Goal: Task Accomplishment & Management: Manage account settings

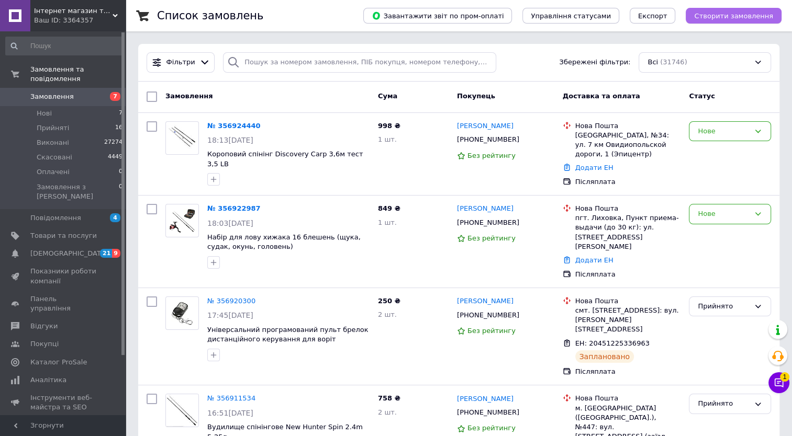
click at [707, 16] on span "Створити замовлення" at bounding box center [733, 16] width 79 height 8
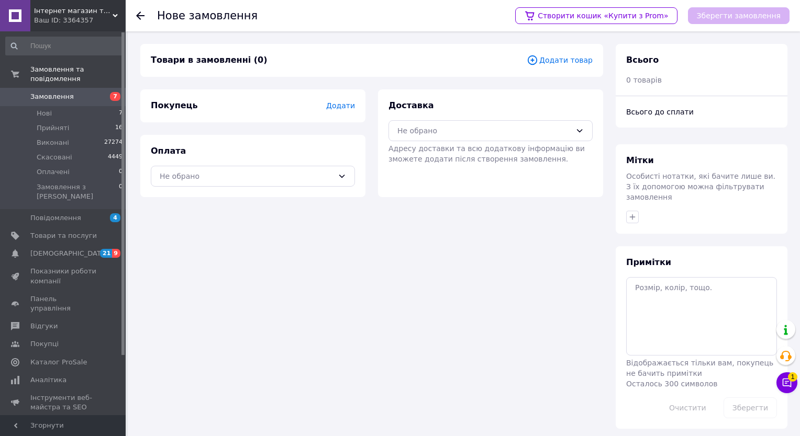
click at [538, 59] on icon at bounding box center [532, 60] width 12 height 12
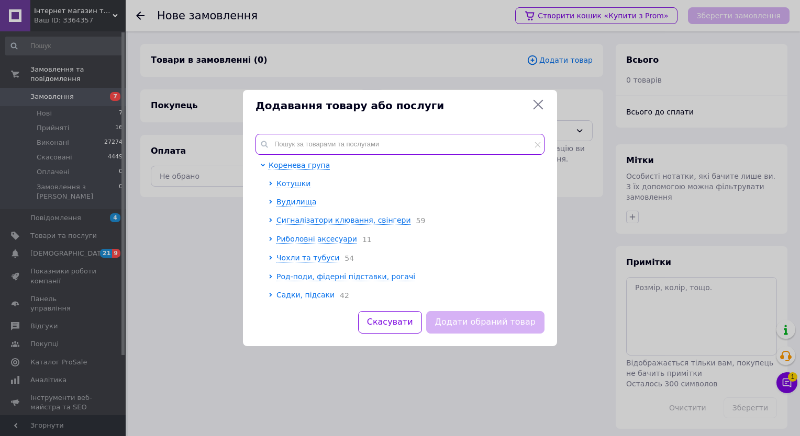
click at [408, 134] on input "text" at bounding box center [399, 144] width 289 height 21
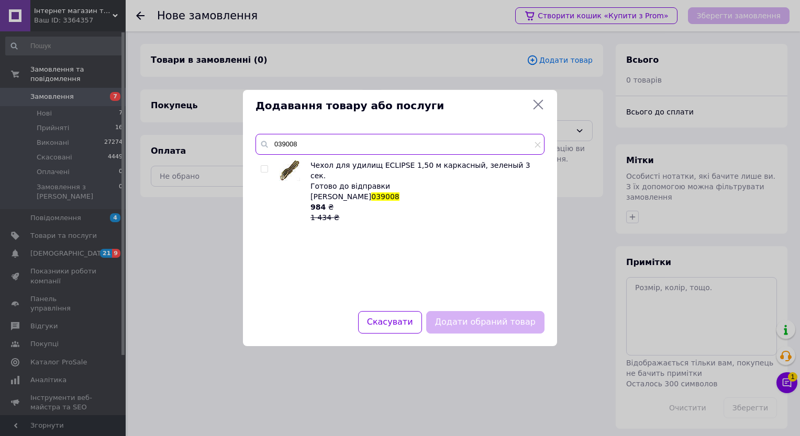
type input "039008"
click at [263, 168] on input "checkbox" at bounding box center [264, 169] width 7 height 7
checkbox input "true"
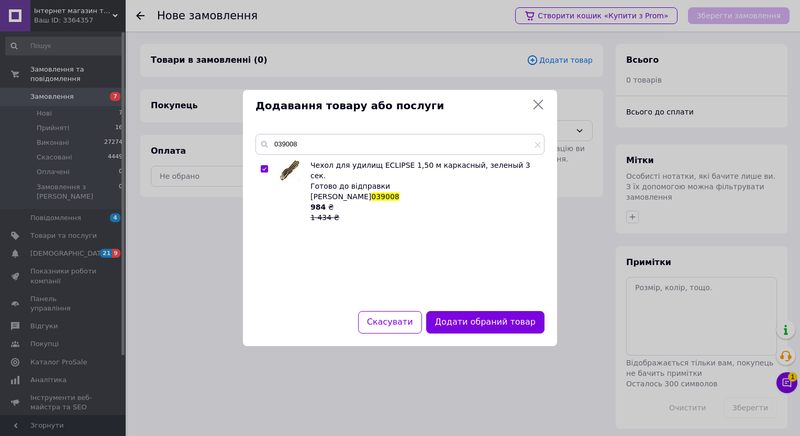
click at [484, 345] on div "Скасувати Додати обраний товар" at bounding box center [400, 328] width 314 height 35
click at [480, 327] on button "Додати обраний товар" at bounding box center [485, 322] width 118 height 23
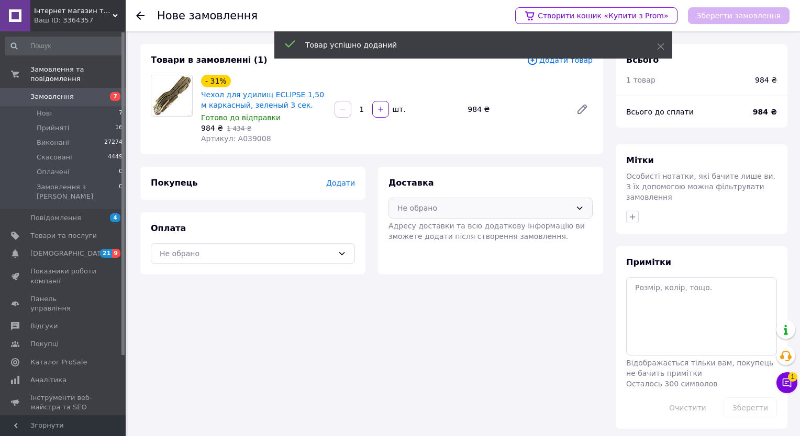
click at [418, 204] on div "Не обрано" at bounding box center [484, 209] width 174 height 12
click at [416, 223] on div "Доставка Не обрано Нова Пошта (платна) Магазини Rozetka (платна) Адресу доставк…" at bounding box center [490, 209] width 204 height 64
drag, startPoint x: 432, startPoint y: 190, endPoint x: 429, endPoint y: 198, distance: 8.5
click at [431, 192] on div "Доставка Не обрано Адресу доставки та всю додаткову інформацію ви зможете додат…" at bounding box center [490, 209] width 204 height 64
click at [421, 209] on div "Не обрано" at bounding box center [484, 209] width 174 height 12
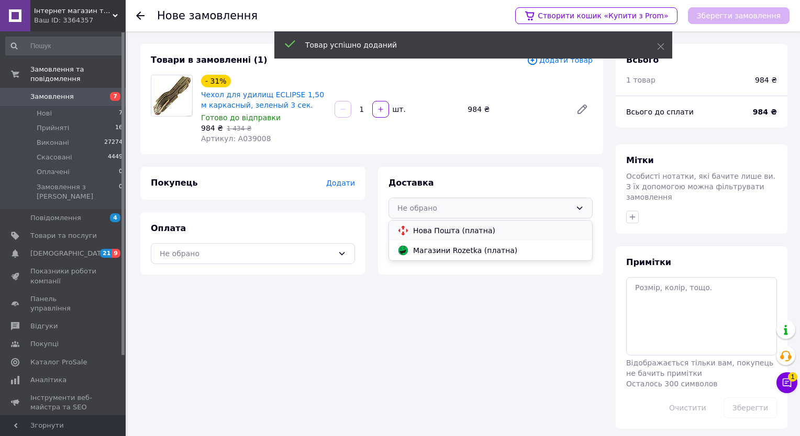
click at [417, 223] on div "Нова Пошта (платна)" at bounding box center [490, 231] width 203 height 20
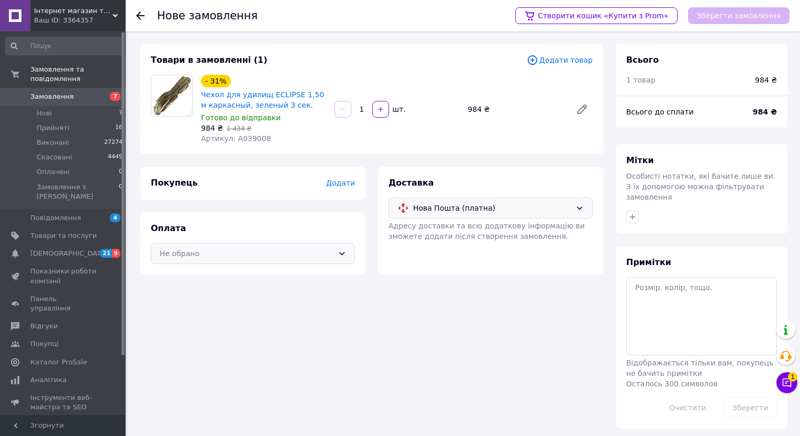
click at [334, 252] on div "Не обрано" at bounding box center [253, 253] width 204 height 21
click at [200, 301] on span "Післяплата" at bounding box center [260, 296] width 171 height 10
click at [343, 179] on span "Додати" at bounding box center [340, 183] width 29 height 8
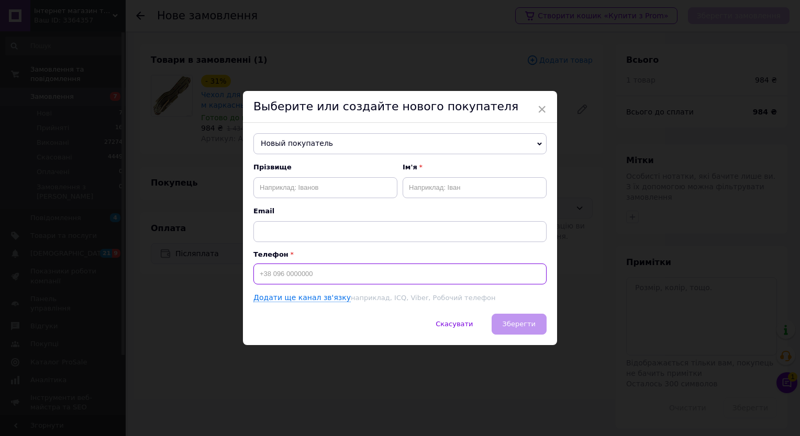
click at [273, 279] on input at bounding box center [399, 274] width 293 height 21
type input "[PHONE_NUMBER]"
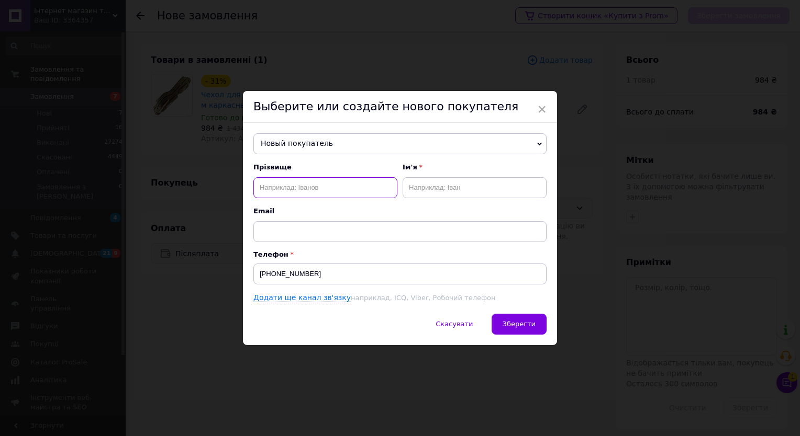
click at [286, 194] on input "text" at bounding box center [325, 187] width 144 height 21
type input "[PERSON_NAME]"
click at [427, 192] on input "text" at bounding box center [474, 187] width 144 height 21
type input "[PERSON_NAME]"
click at [514, 309] on div "Новый покупатель [PERSON_NAME] [PHONE_NUMBER] [PERSON_NAME] [PHONE_NUMBER] [PER…" at bounding box center [400, 218] width 314 height 191
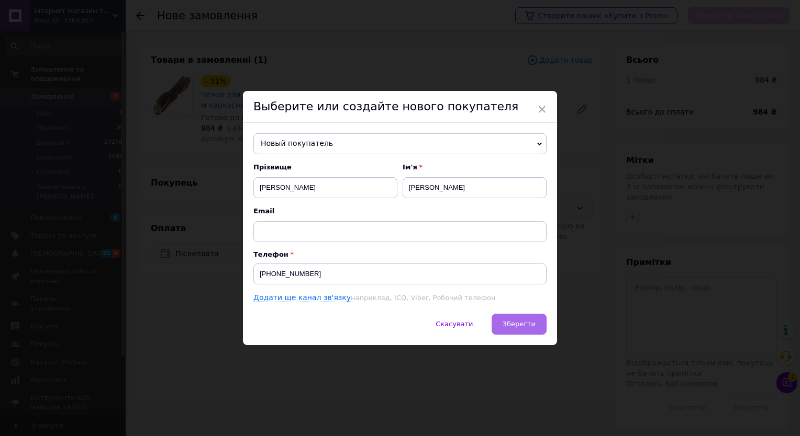
click at [513, 319] on button "Зберегти" at bounding box center [518, 324] width 55 height 21
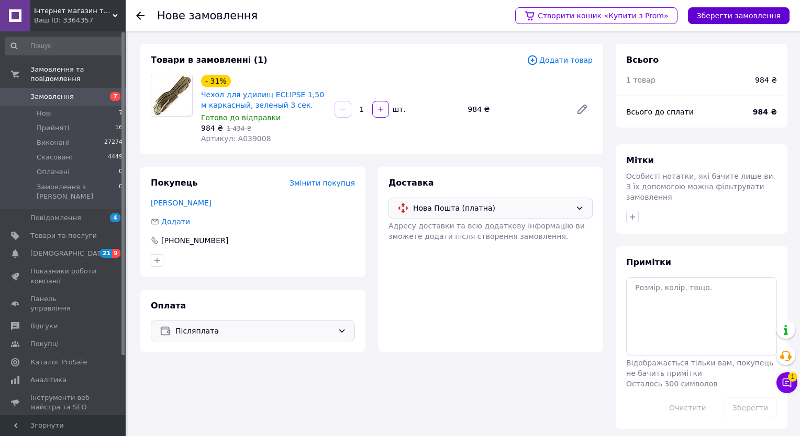
click at [732, 17] on button "Зберегти замовлення" at bounding box center [739, 15] width 102 height 17
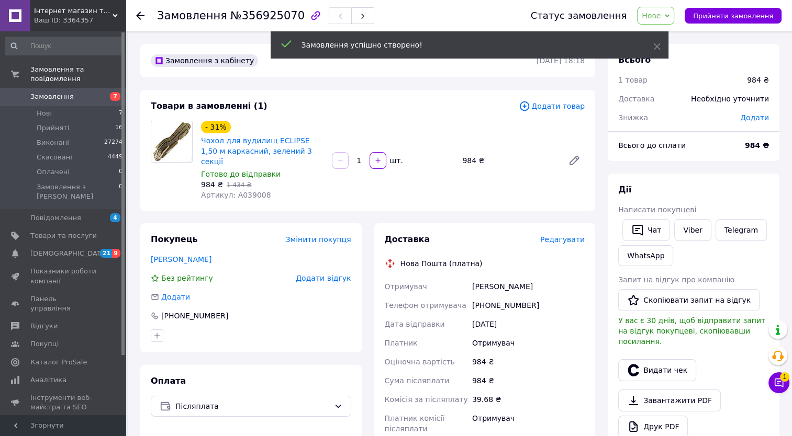
click at [561, 236] on span "Редагувати" at bounding box center [562, 240] width 44 height 8
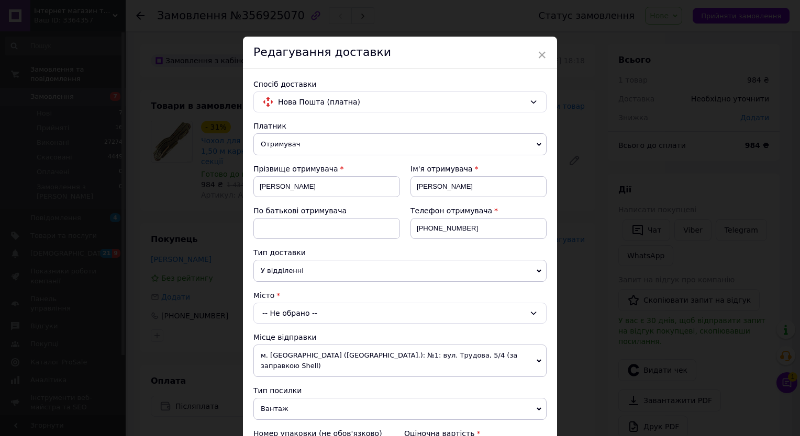
click at [307, 307] on div "-- Не обрано --" at bounding box center [399, 313] width 293 height 21
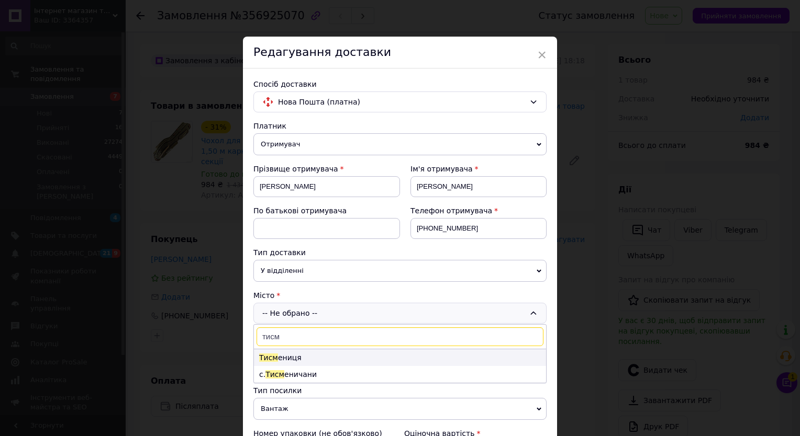
type input "тисм"
click at [284, 358] on li "Тисм ениця" at bounding box center [400, 358] width 292 height 17
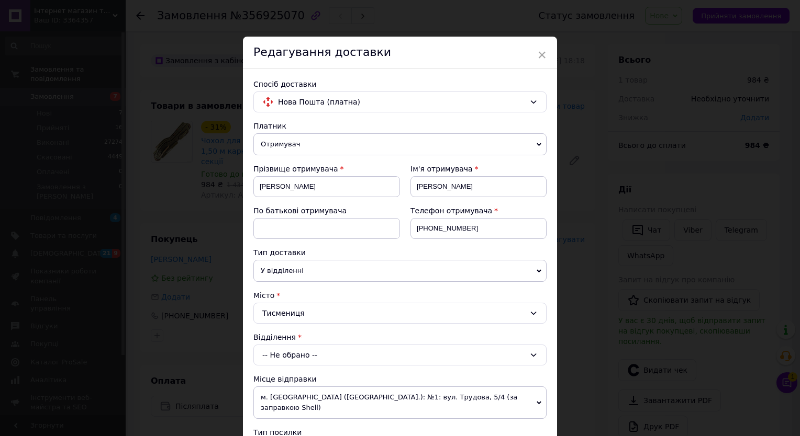
click at [283, 349] on div "-- Не обрано --" at bounding box center [399, 355] width 293 height 21
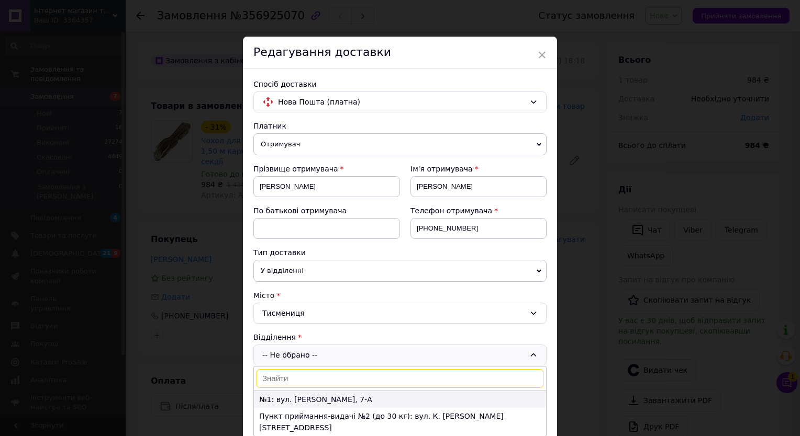
click at [306, 397] on li "№1: вул. [PERSON_NAME], 7-А" at bounding box center [400, 399] width 292 height 17
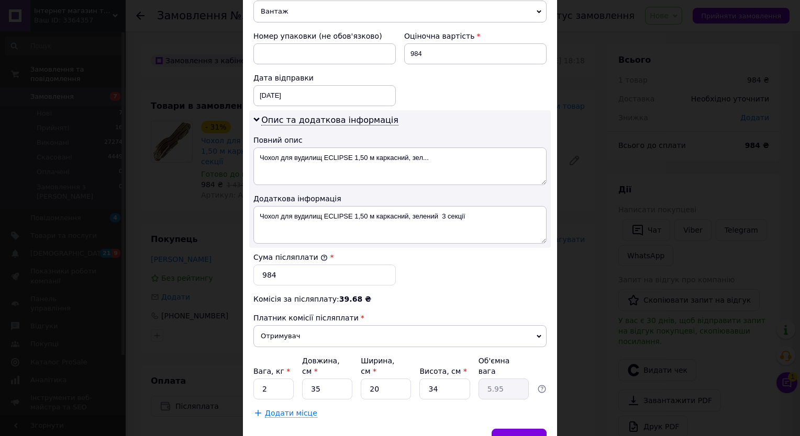
scroll to position [475, 0]
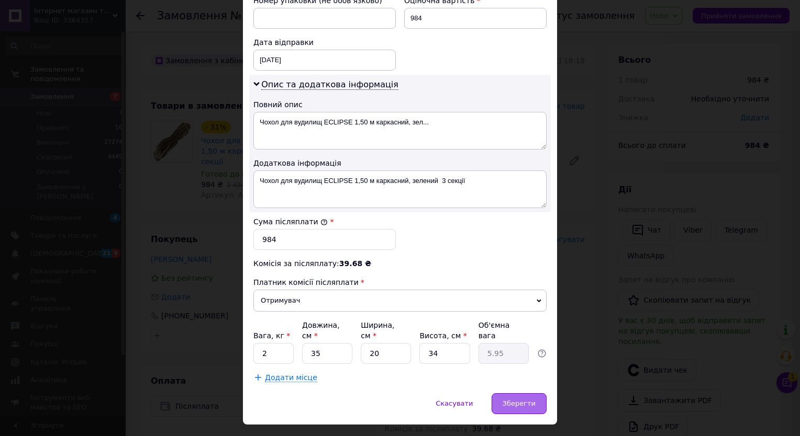
click at [516, 400] on span "Зберегти" at bounding box center [518, 404] width 33 height 8
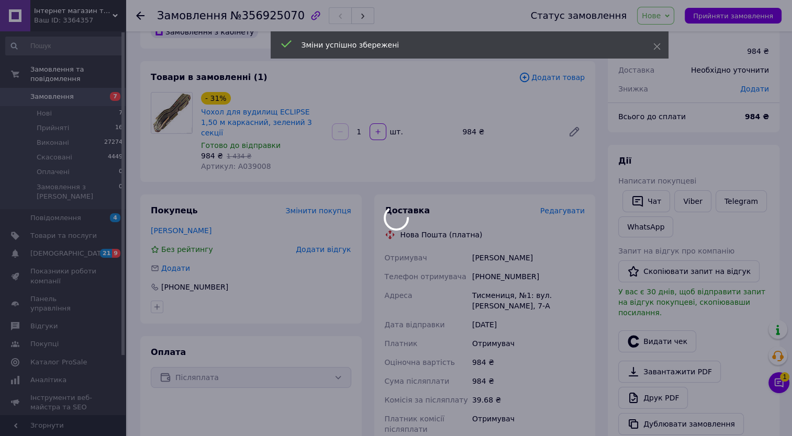
scroll to position [105, 0]
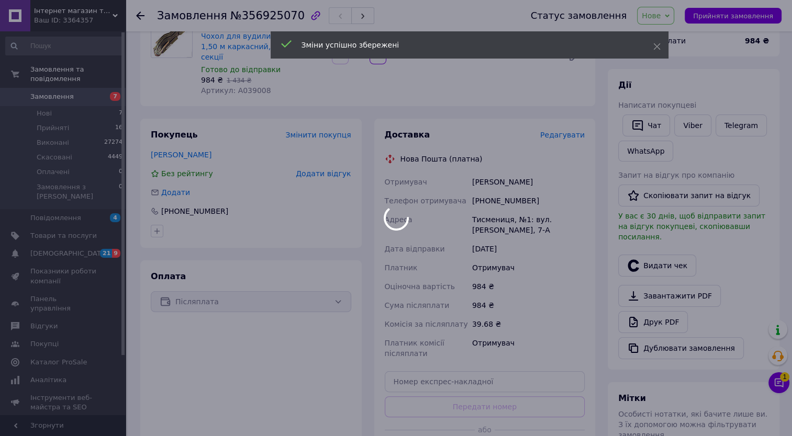
click at [252, 299] on div "Післяплата" at bounding box center [251, 302] width 200 height 21
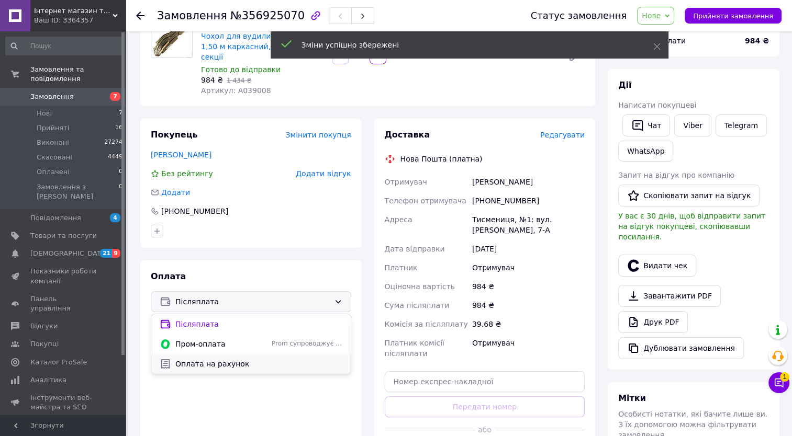
click at [231, 359] on span "Оплата на рахунок" at bounding box center [258, 364] width 167 height 10
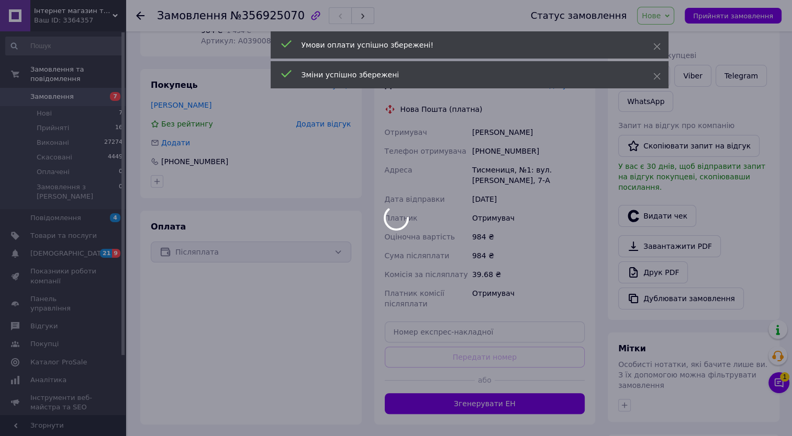
scroll to position [209, 0]
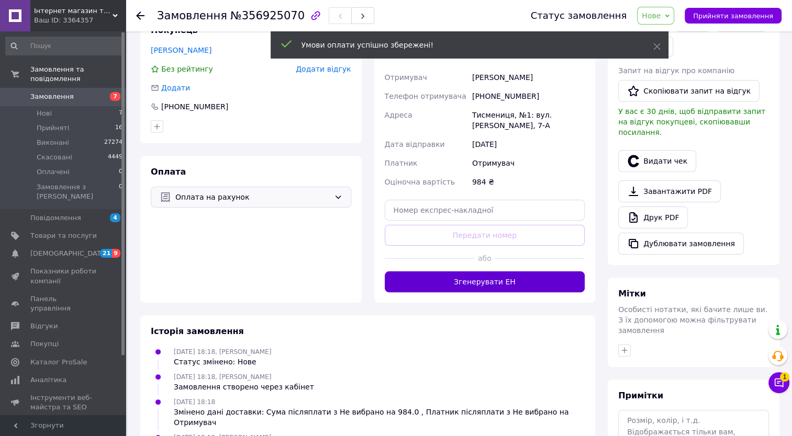
click at [505, 272] on button "Згенерувати ЕН" at bounding box center [485, 282] width 200 height 21
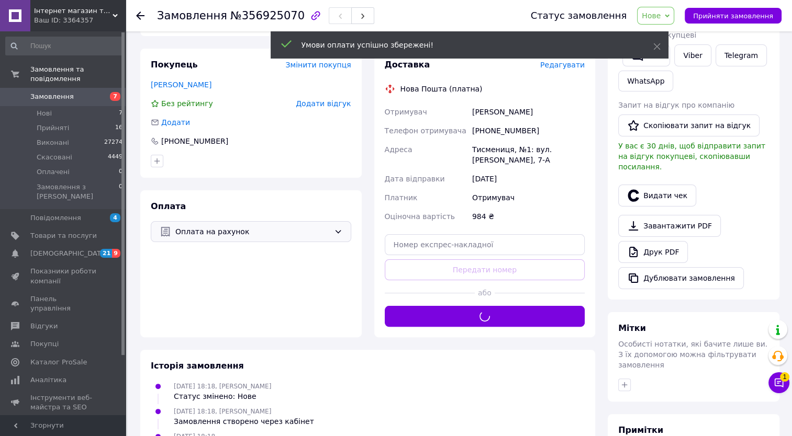
scroll to position [157, 0]
